Goal: Communication & Community: Answer question/provide support

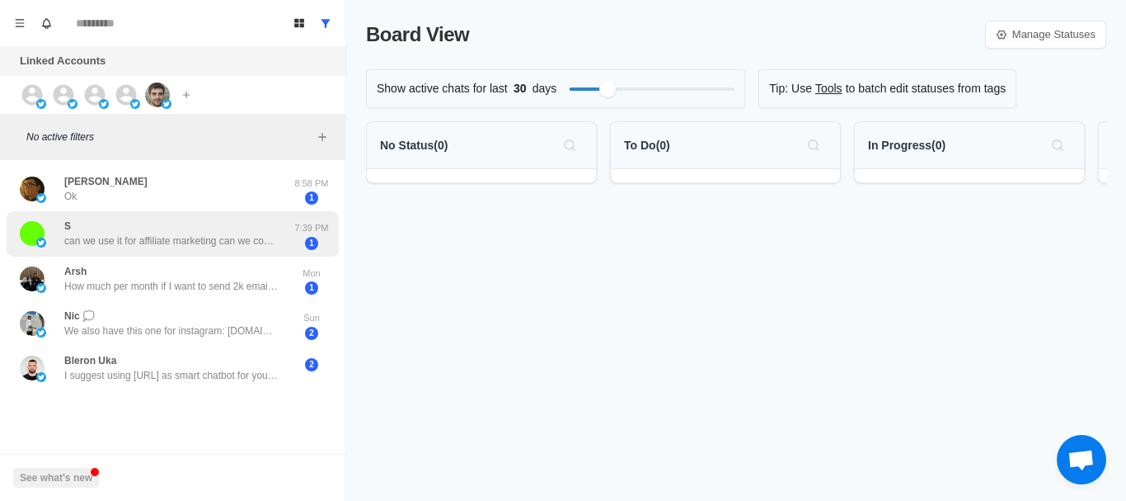
click at [147, 227] on div "S can we use it for affiliate marketing can we connect personal gmail acc?" at bounding box center [171, 234] width 214 height 30
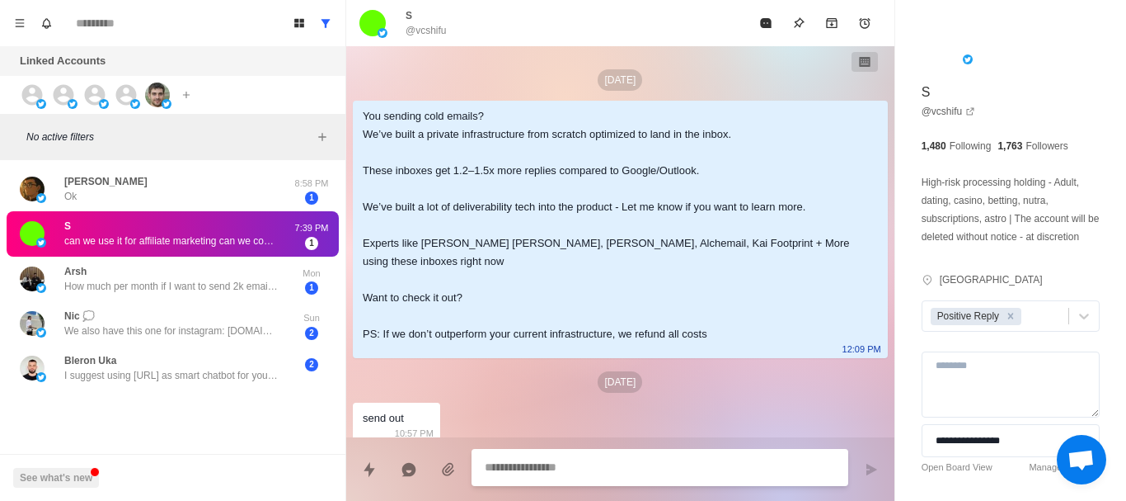
scroll to position [262, 0]
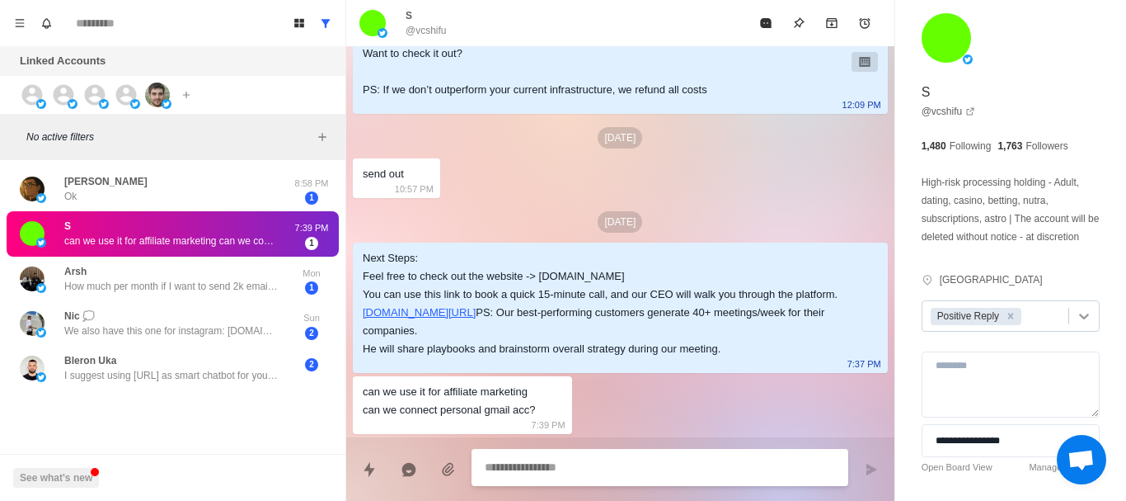
click at [1079, 319] on icon at bounding box center [1084, 316] width 10 height 6
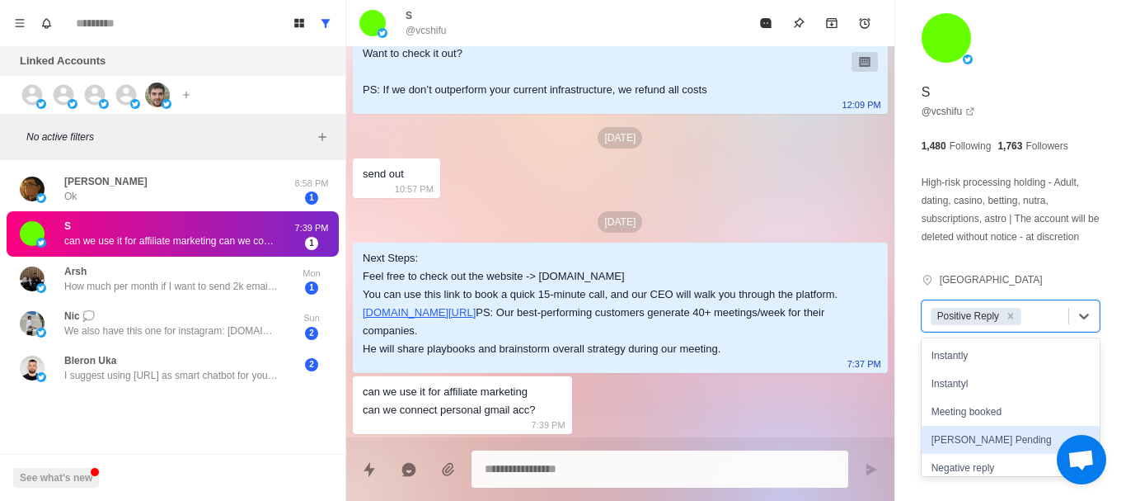
click at [977, 454] on div "[PERSON_NAME] Pending" at bounding box center [1011, 439] width 178 height 28
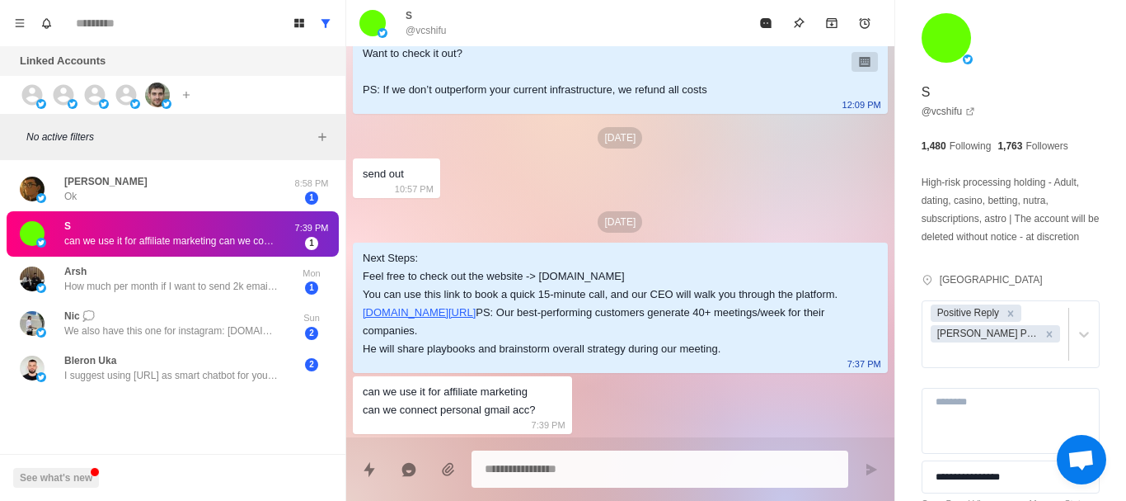
click at [900, 310] on div "**********" at bounding box center [1010, 291] width 231 height 583
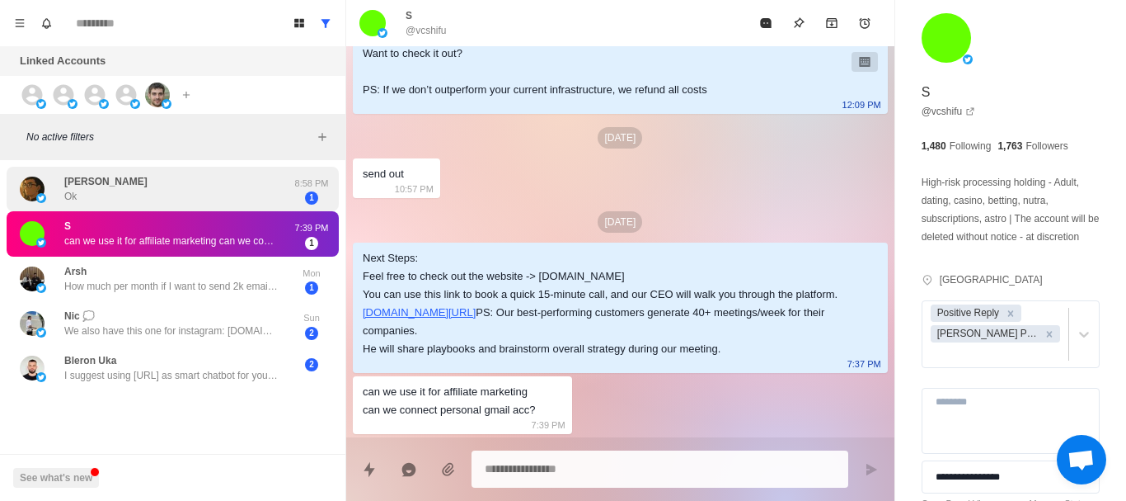
click at [191, 199] on div "Ali Qasim Ok" at bounding box center [155, 189] width 271 height 32
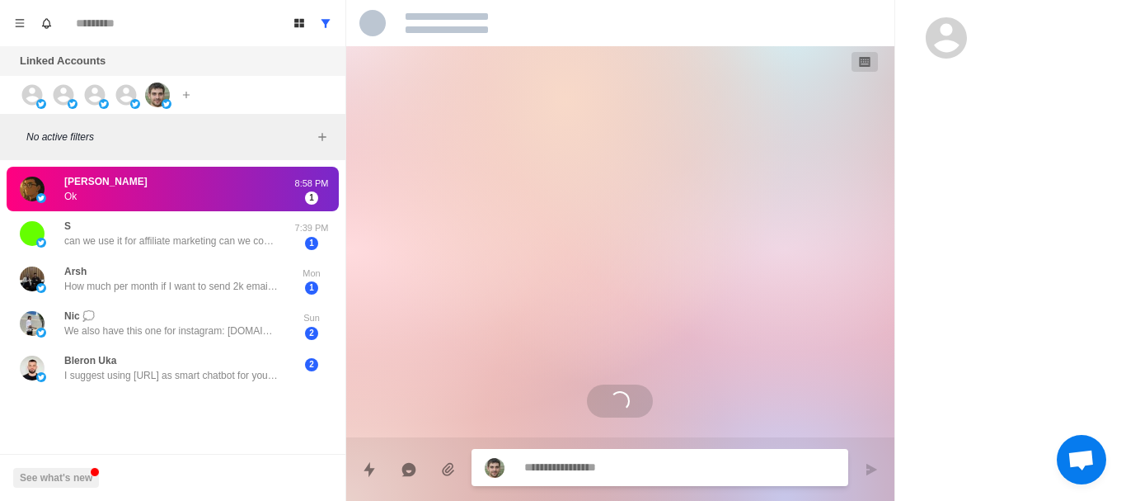
scroll to position [94, 0]
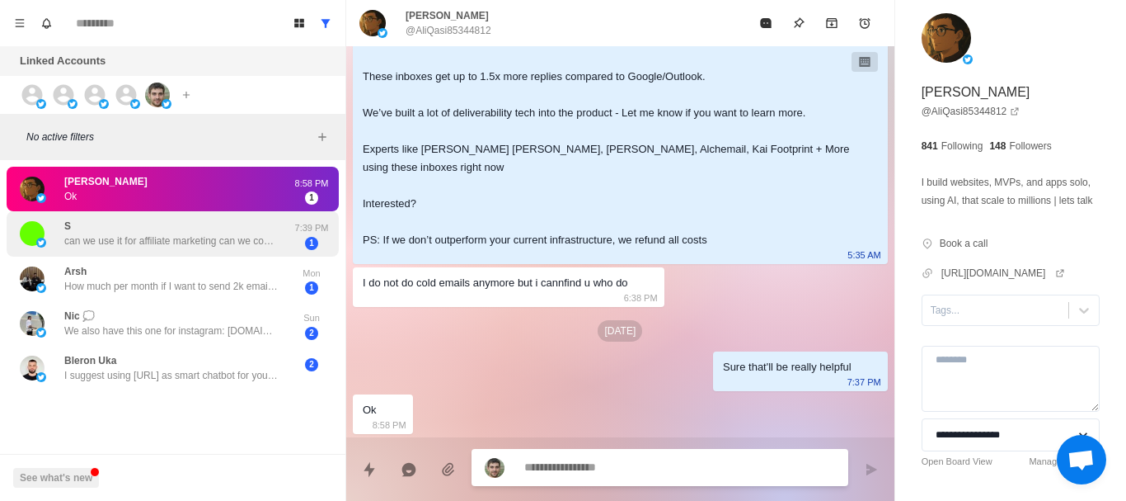
click at [180, 247] on p "can we use it for affiliate marketing can we connect personal gmail acc?" at bounding box center [171, 240] width 214 height 15
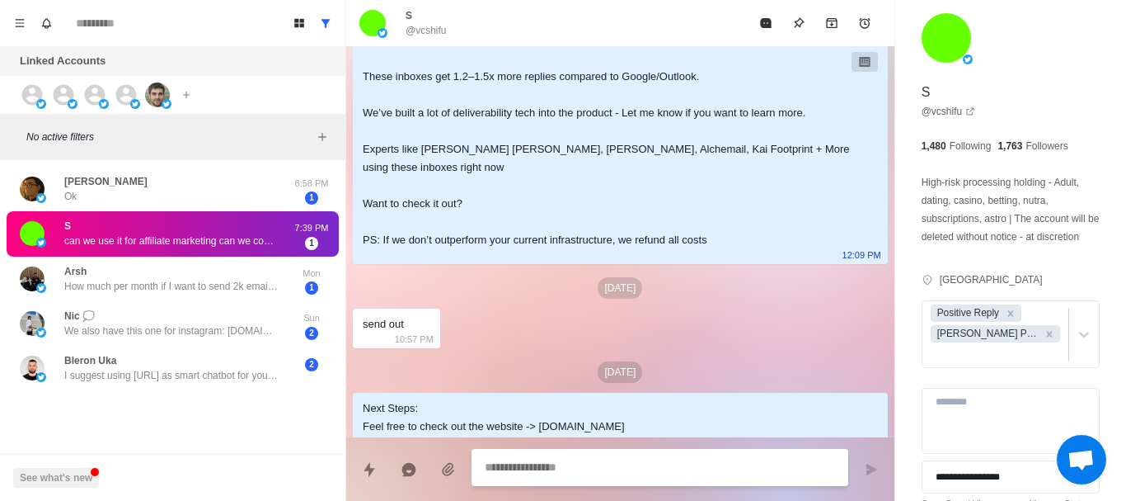
scroll to position [262, 0]
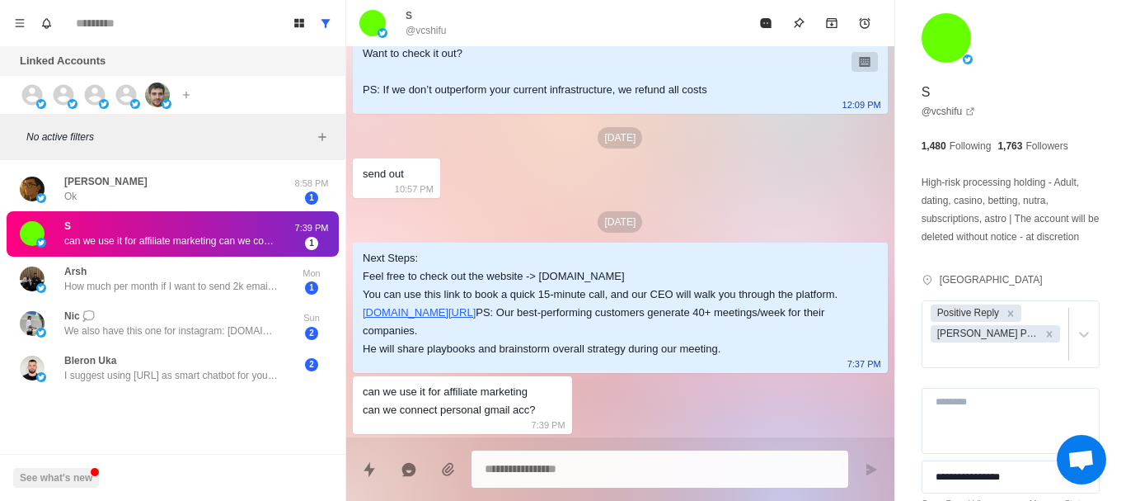
drag, startPoint x: 740, startPoint y: 350, endPoint x: 364, endPoint y: 240, distance: 391.1
click at [364, 249] on div "Next Steps: Feel free to check out the website -> Aerosend.io You can use this …" at bounding box center [607, 303] width 489 height 109
copy div "Next Steps: Feel free to check out the website -> Aerosend.io You can use this …"
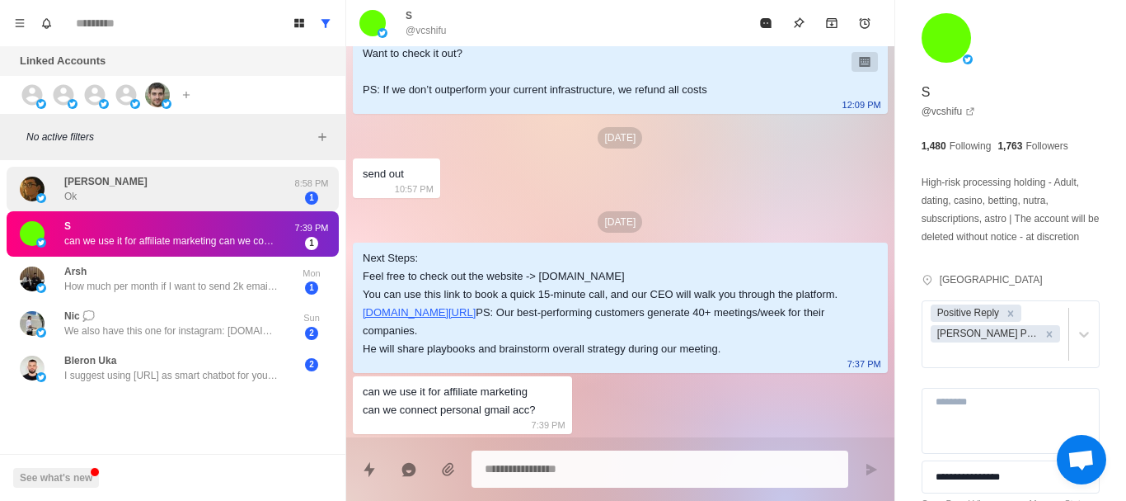
click at [187, 192] on div "Ali Qasim Ok" at bounding box center [155, 189] width 271 height 32
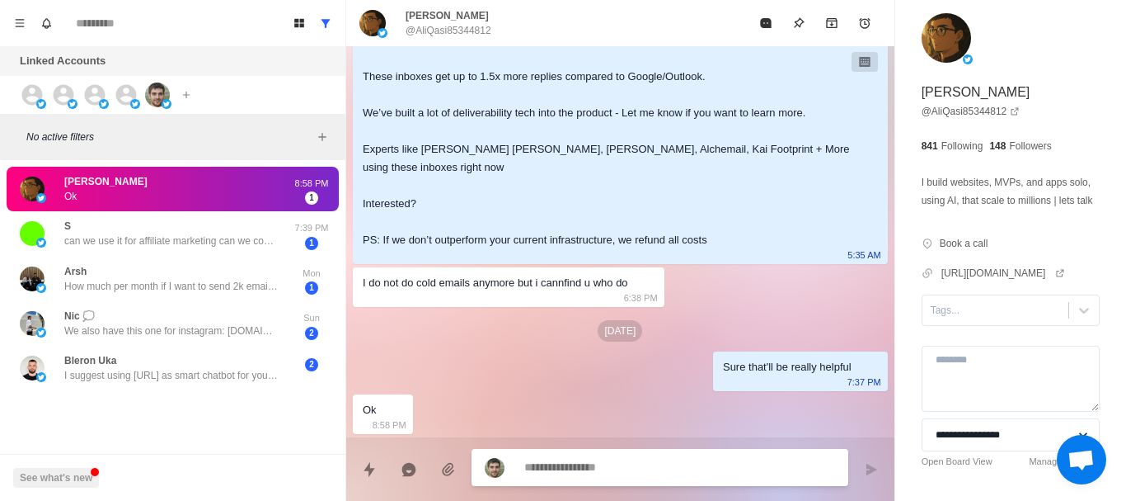
paste textarea "**********"
type textarea "*"
type textarea "**********"
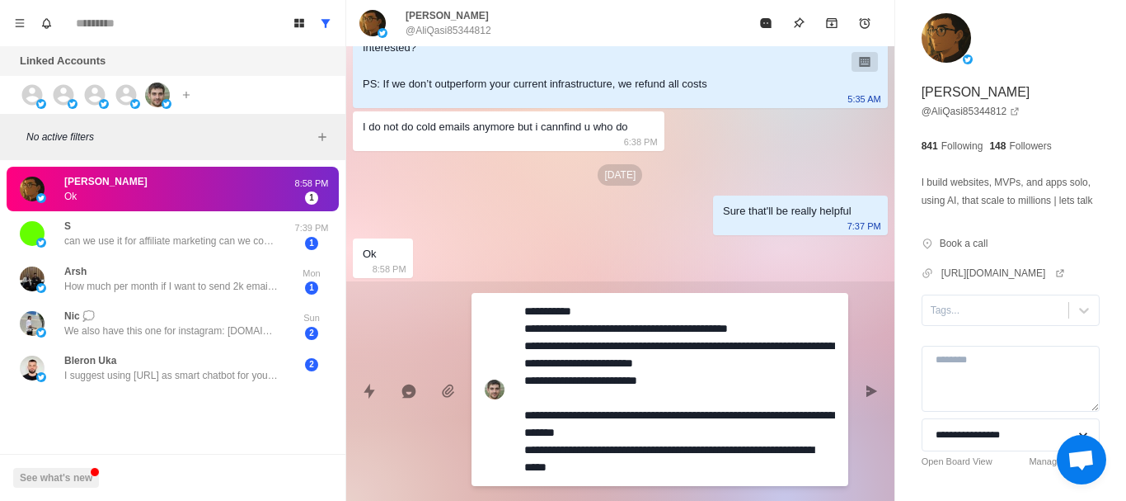
drag, startPoint x: 667, startPoint y: 470, endPoint x: 505, endPoint y: 294, distance: 239.8
click at [505, 294] on div "**********" at bounding box center [660, 389] width 377 height 193
type textarea "*"
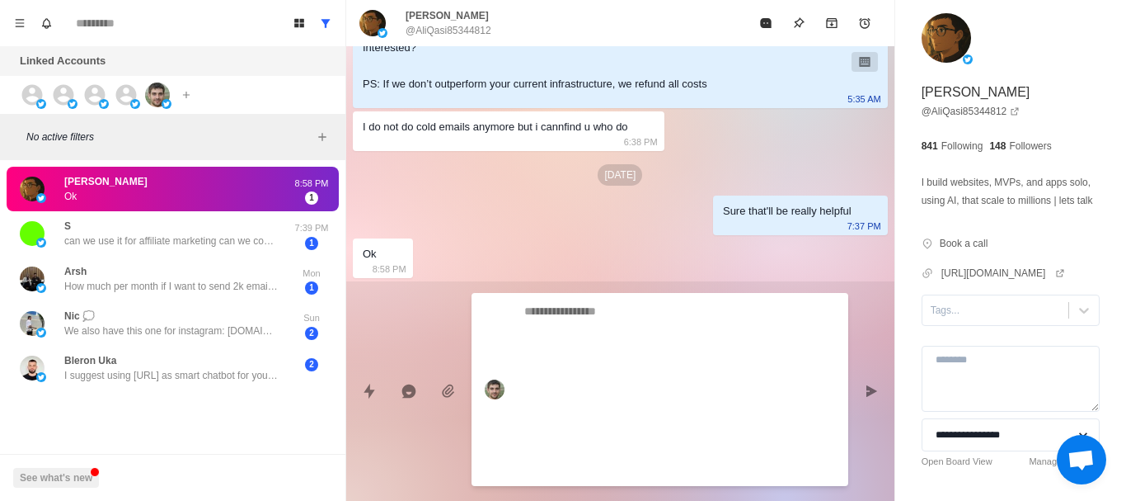
scroll to position [94, 0]
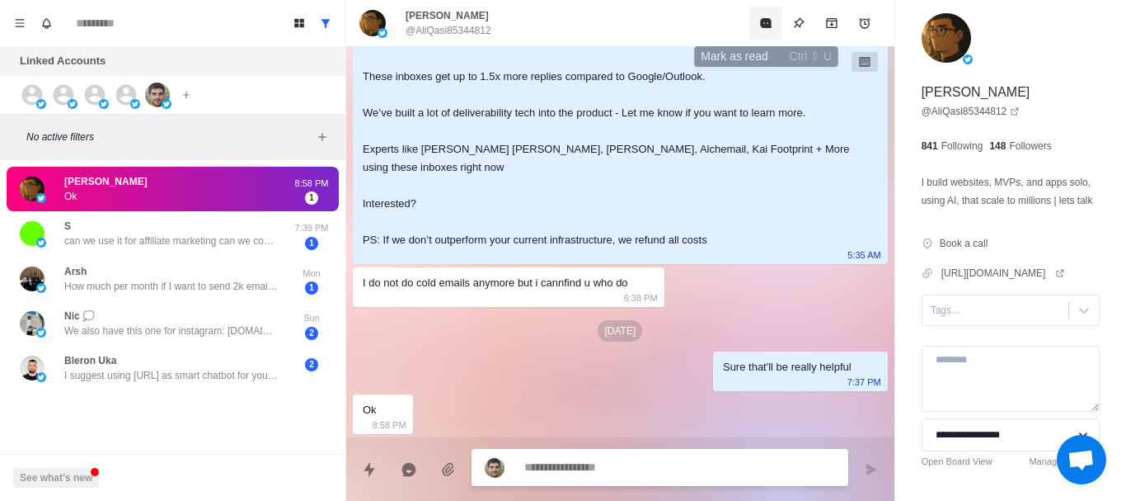
click at [765, 29] on icon "Mark as read" at bounding box center [765, 22] width 13 height 13
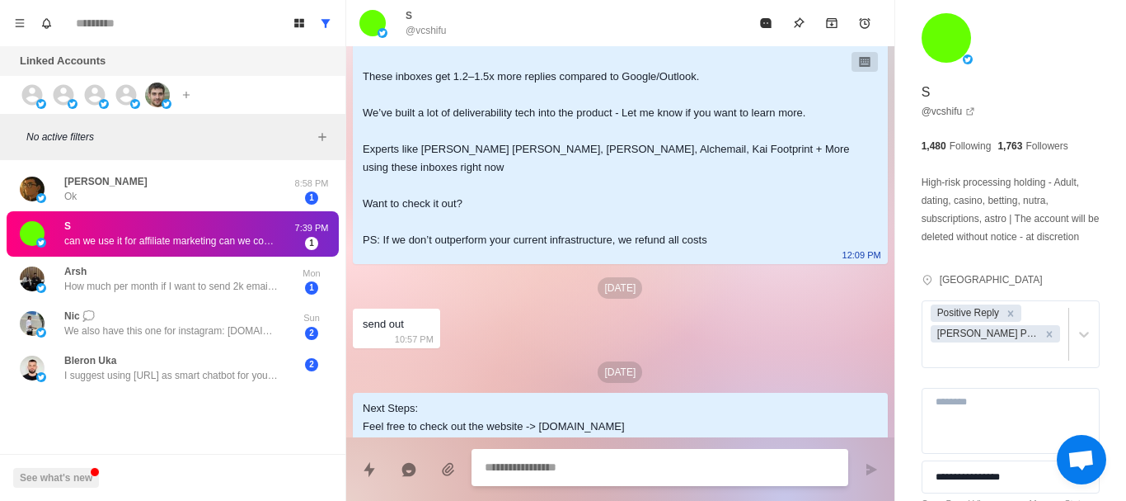
scroll to position [262, 0]
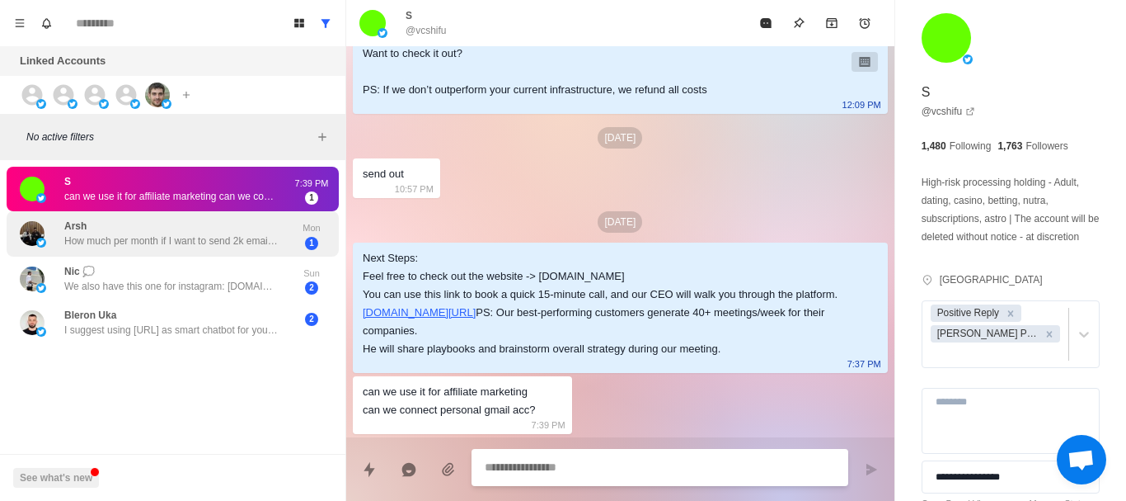
click at [104, 236] on p "How much per month if I want to send 2k emails daily" at bounding box center [171, 240] width 214 height 15
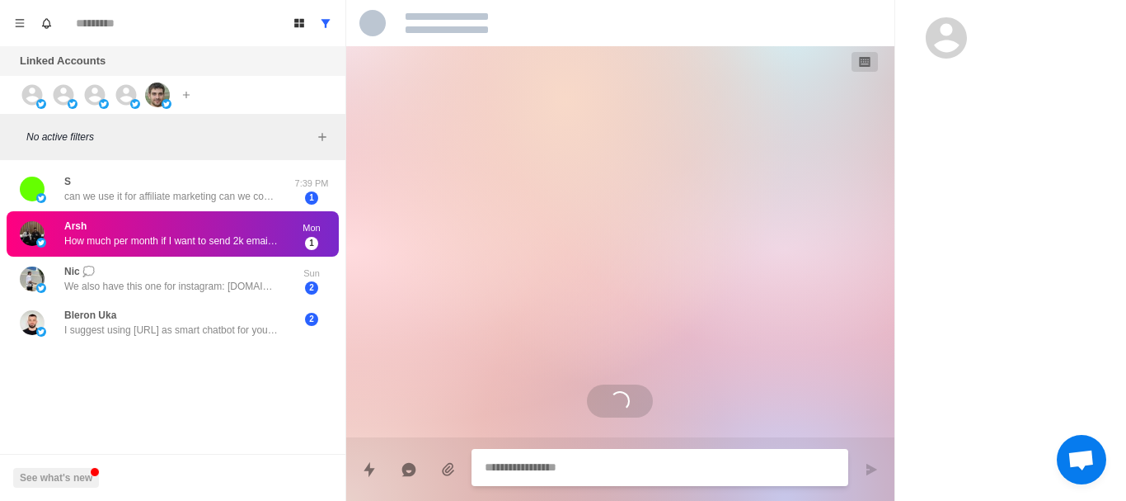
scroll to position [0, 0]
type textarea "*"
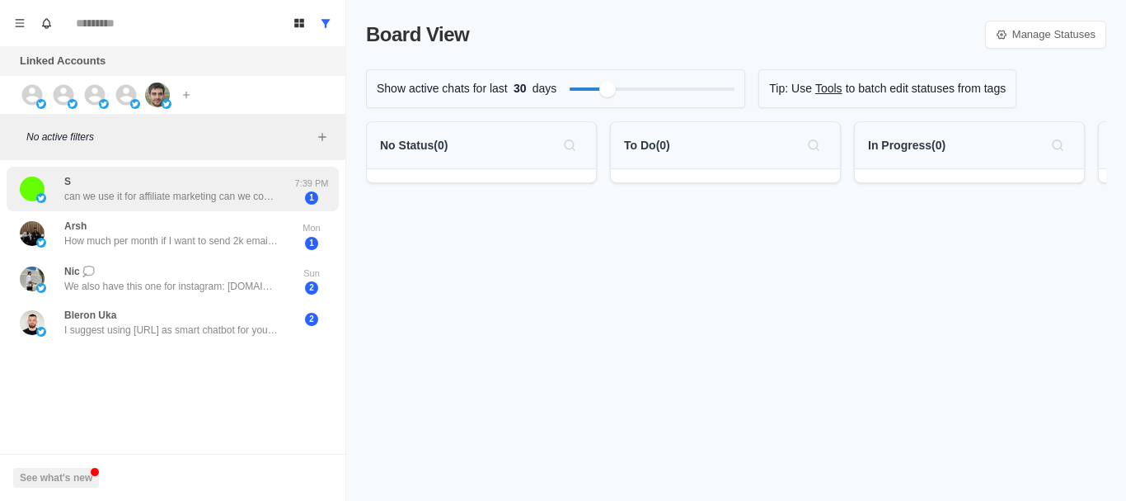
click at [143, 194] on p "can we use it for affiliate marketing can we connect personal gmail acc?" at bounding box center [171, 196] width 214 height 15
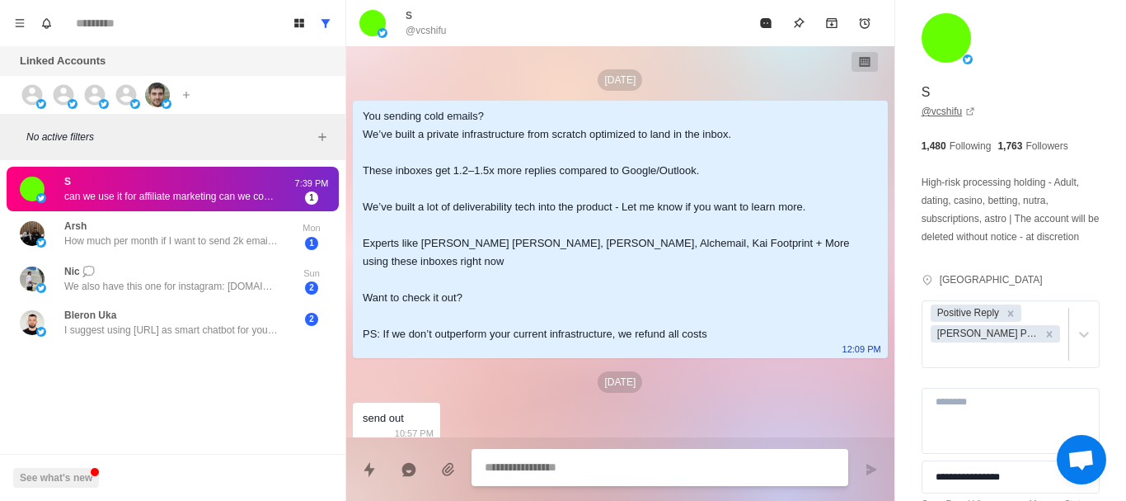
scroll to position [262, 0]
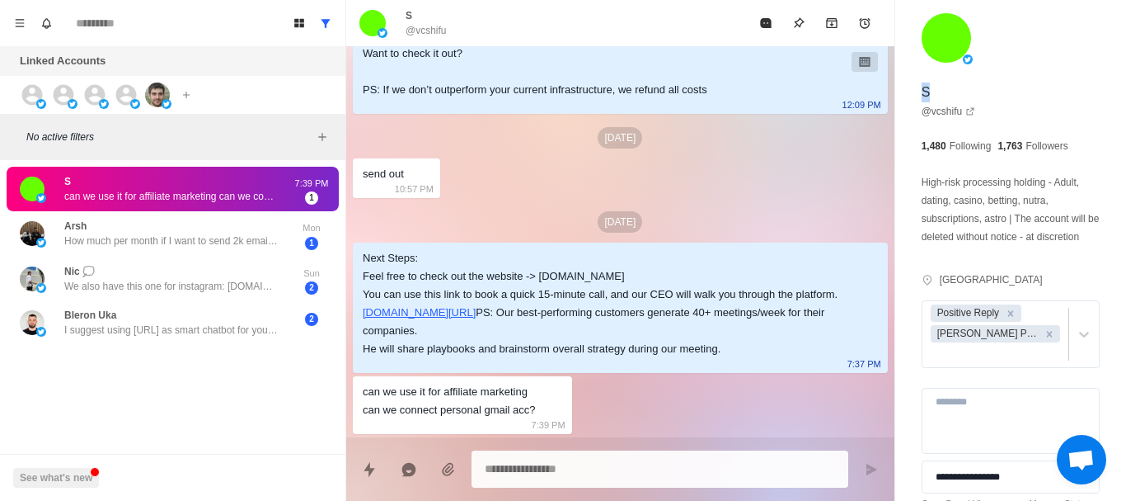
drag, startPoint x: 923, startPoint y: 91, endPoint x: 943, endPoint y: 94, distance: 20.1
click at [943, 94] on div "**********" at bounding box center [1010, 291] width 231 height 583
copy p "S"
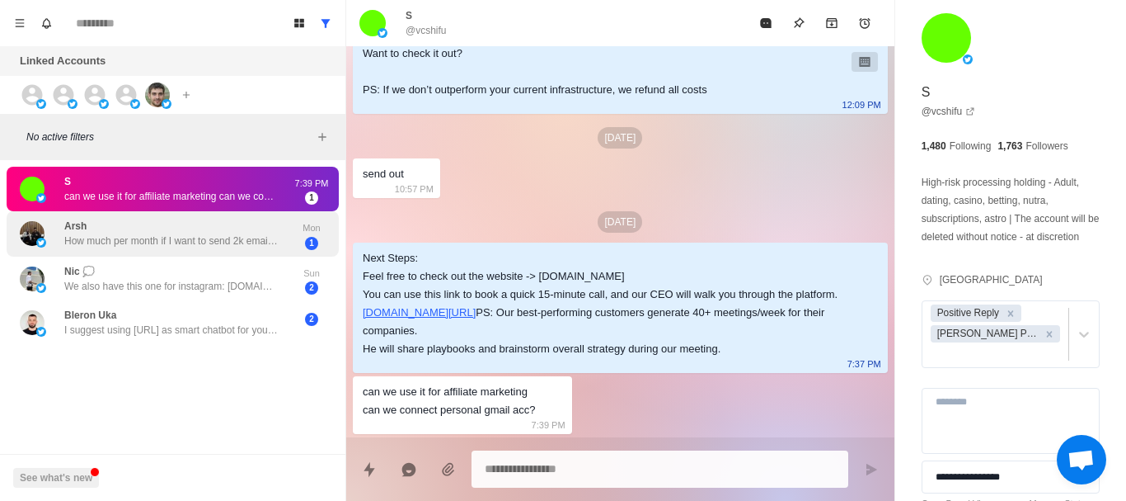
click at [208, 224] on div "Arsh How much per month if I want to send 2k emails daily" at bounding box center [171, 234] width 214 height 30
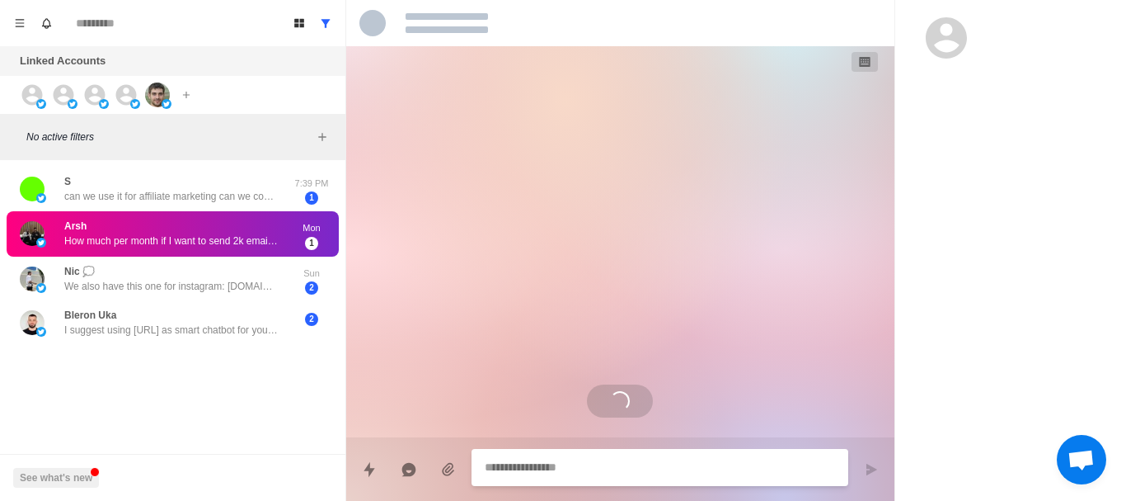
scroll to position [0, 0]
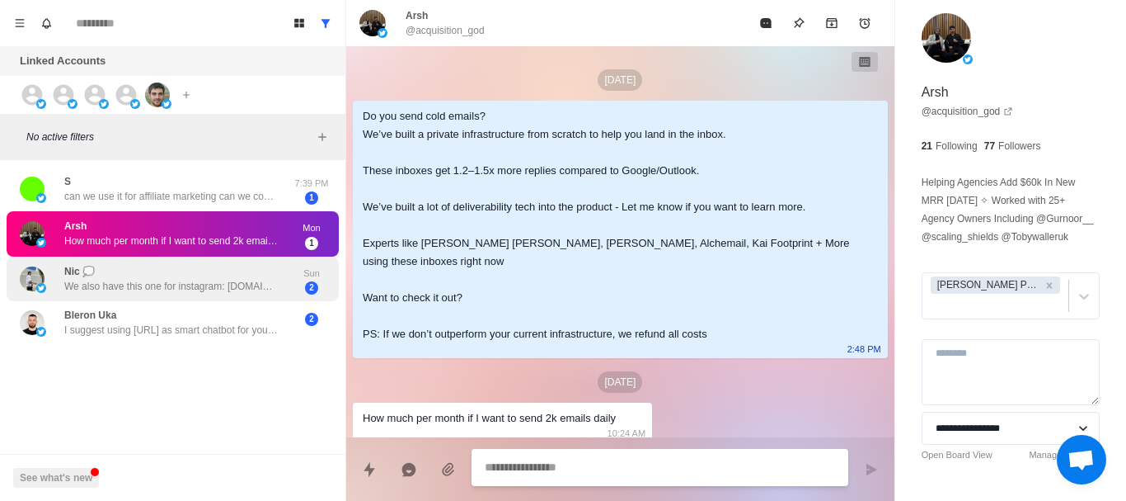
click at [198, 274] on div "Nic 💭 We also have this one for instagram: [DOMAIN_NAME][URL] This one for Link…" at bounding box center [171, 279] width 214 height 30
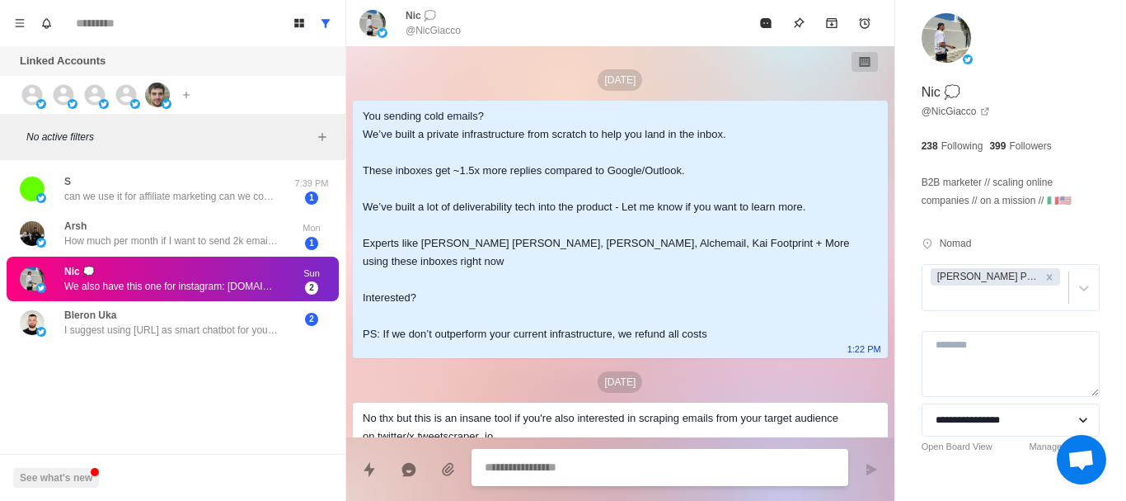
scroll to position [142, 0]
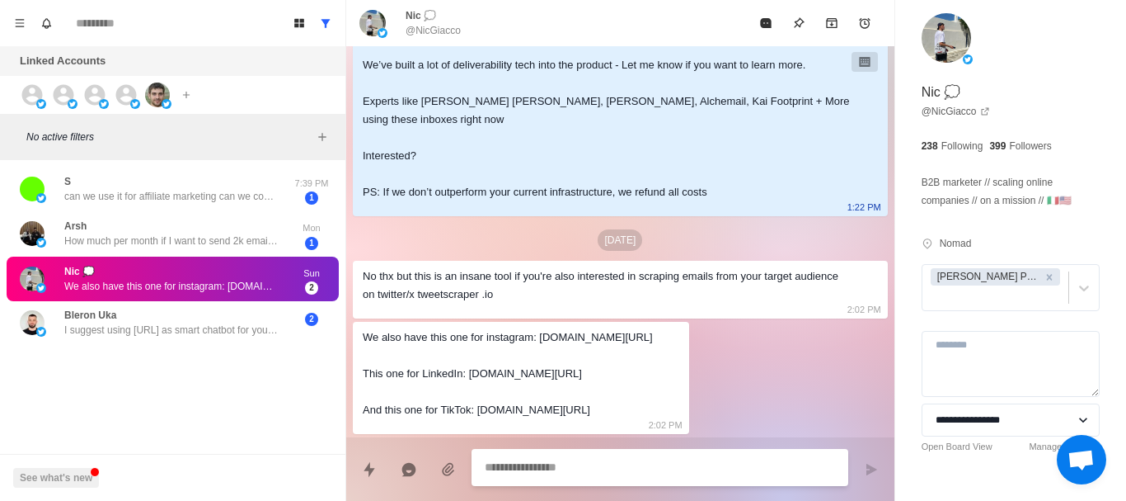
type textarea "*"
